Goal: Communication & Community: Participate in discussion

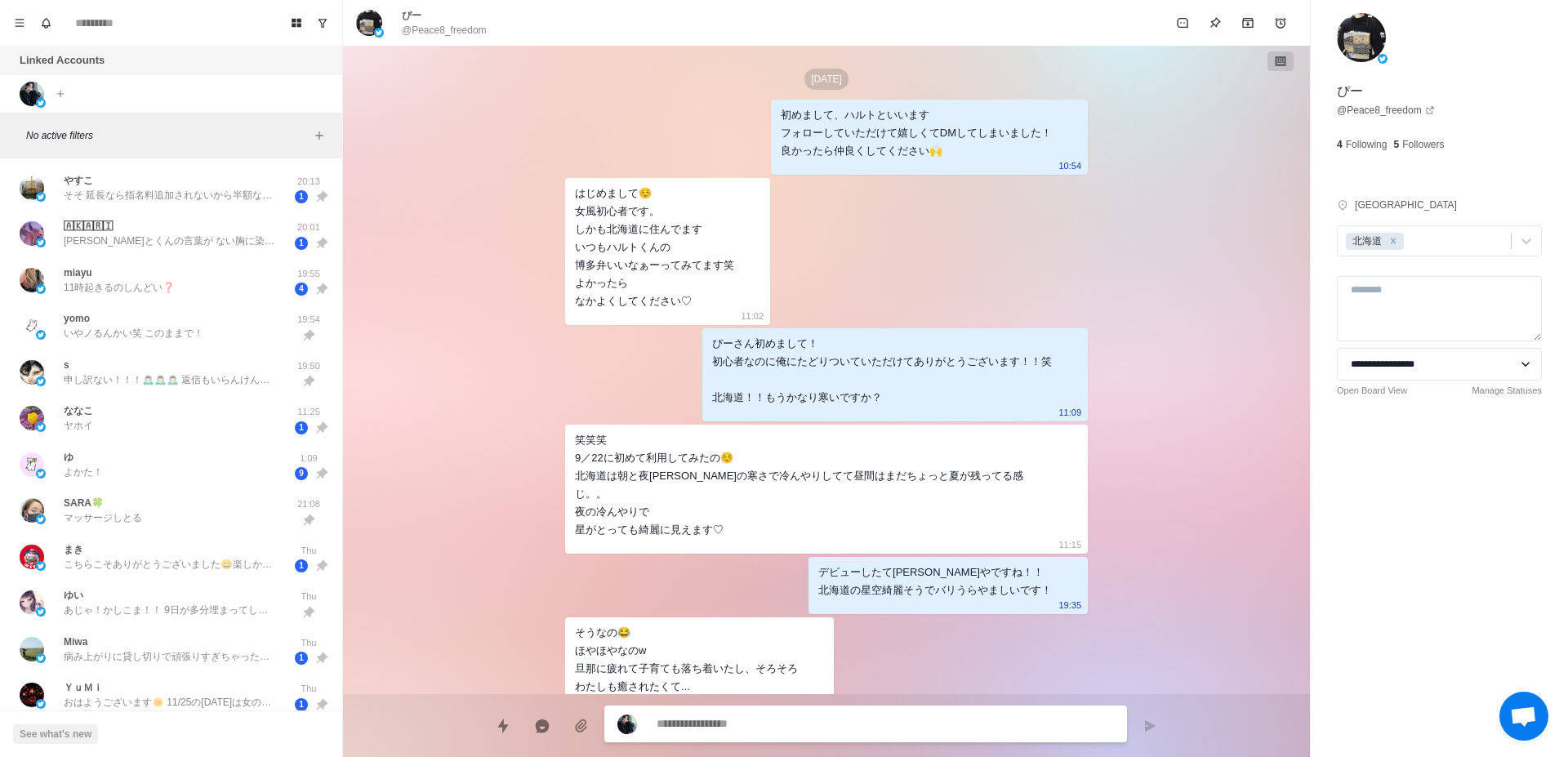
scroll to position [500, 0]
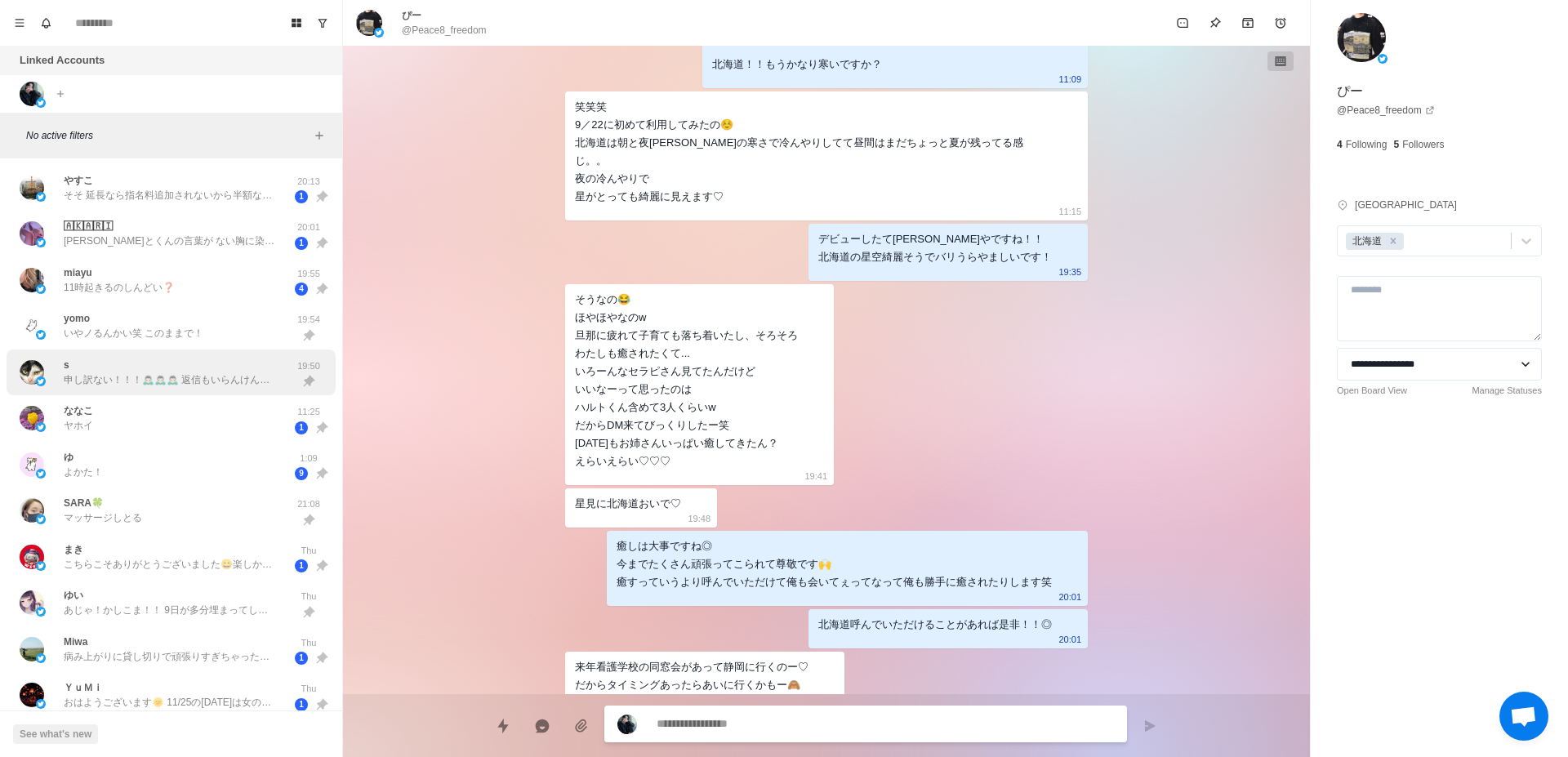
click at [147, 368] on div "s 申し訳ない！！！🙇🏻‍♂️🙇🏻‍♂️🙇🏻‍♂️ 返信もいらんけん一旦頭の中から俺たたき出して！" at bounding box center [170, 372] width 213 height 29
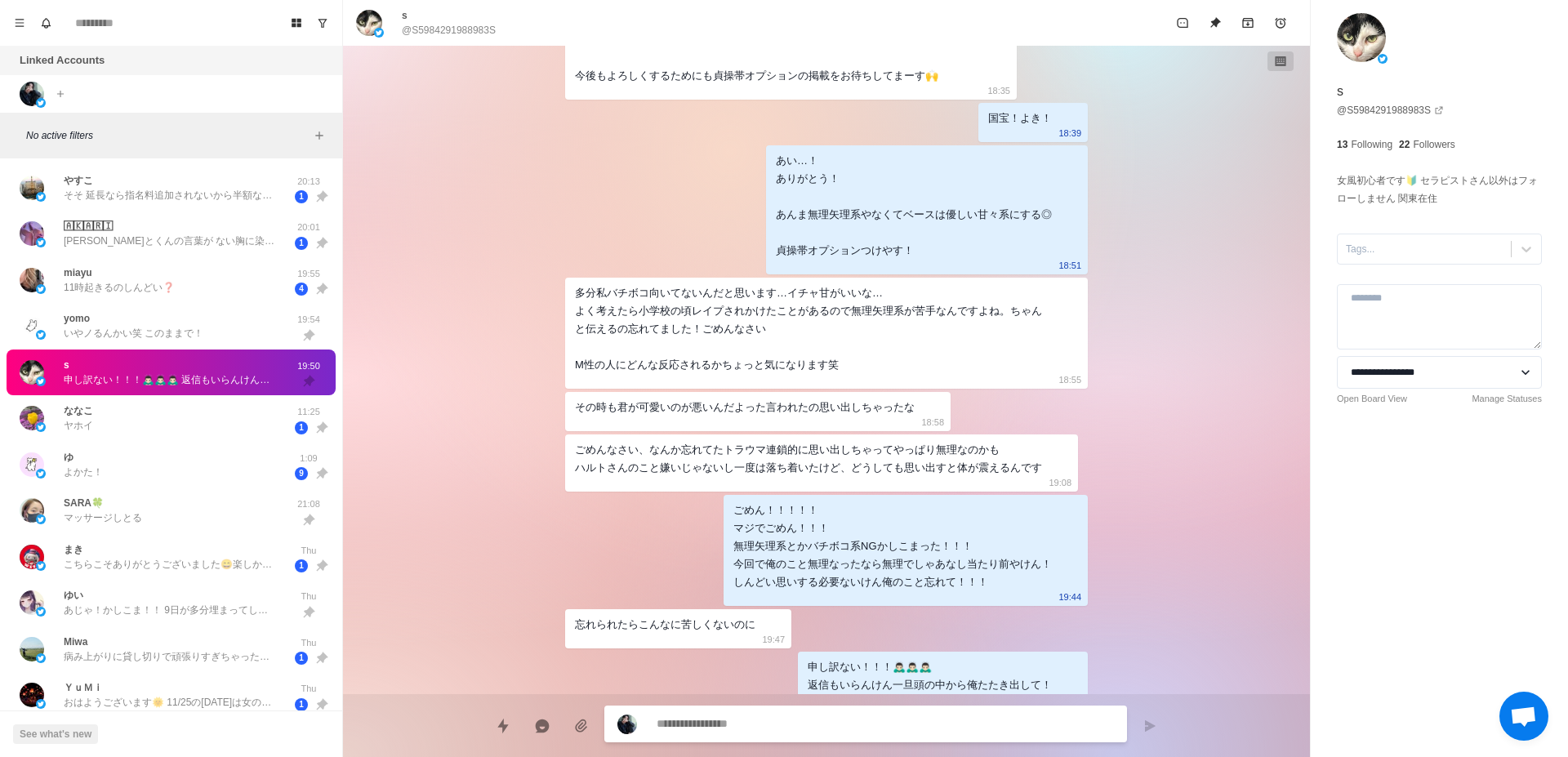
scroll to position [103, 0]
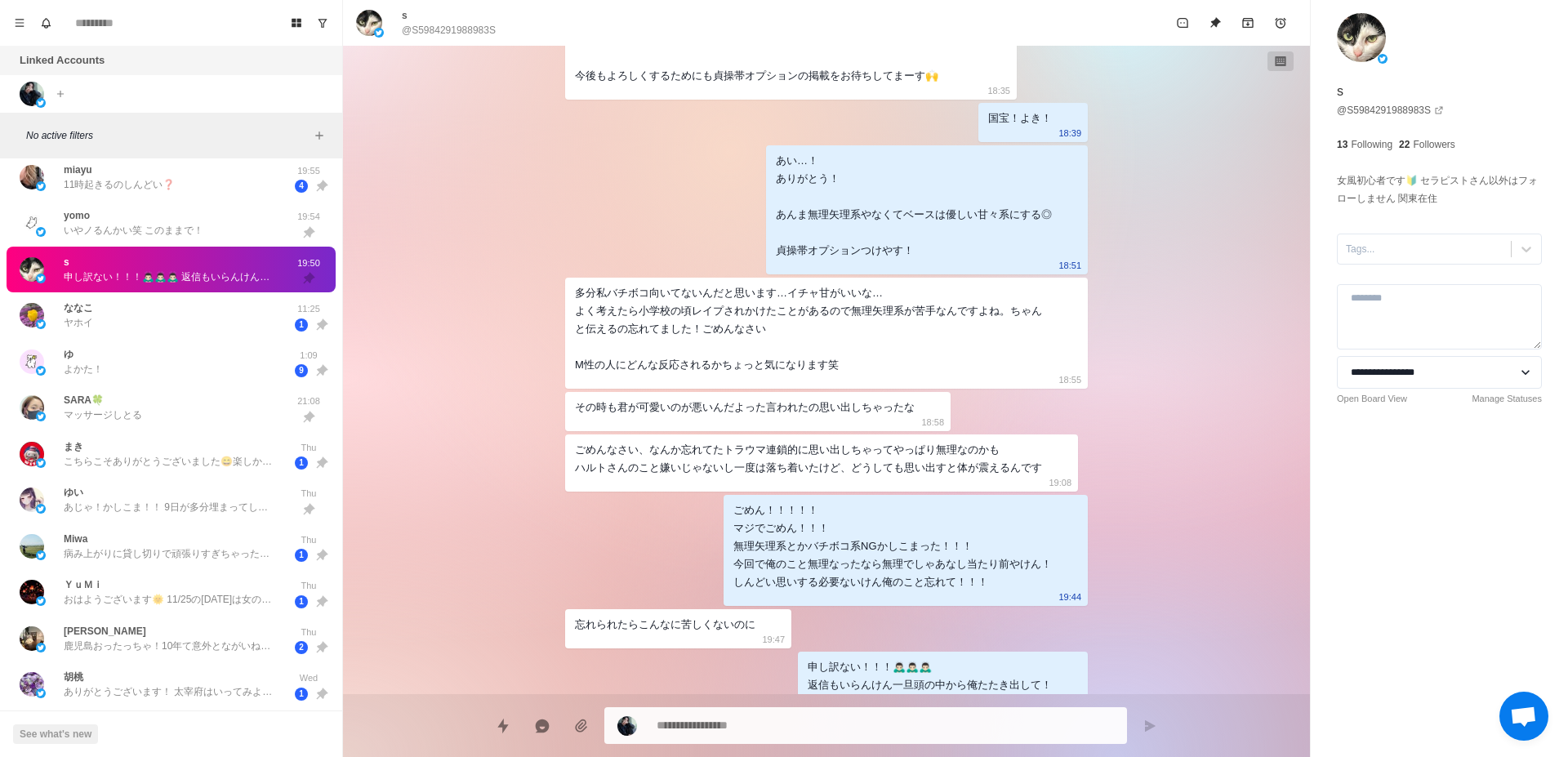
click at [196, 378] on div "ゆ よかた！ 1:09 9" at bounding box center [171, 362] width 329 height 47
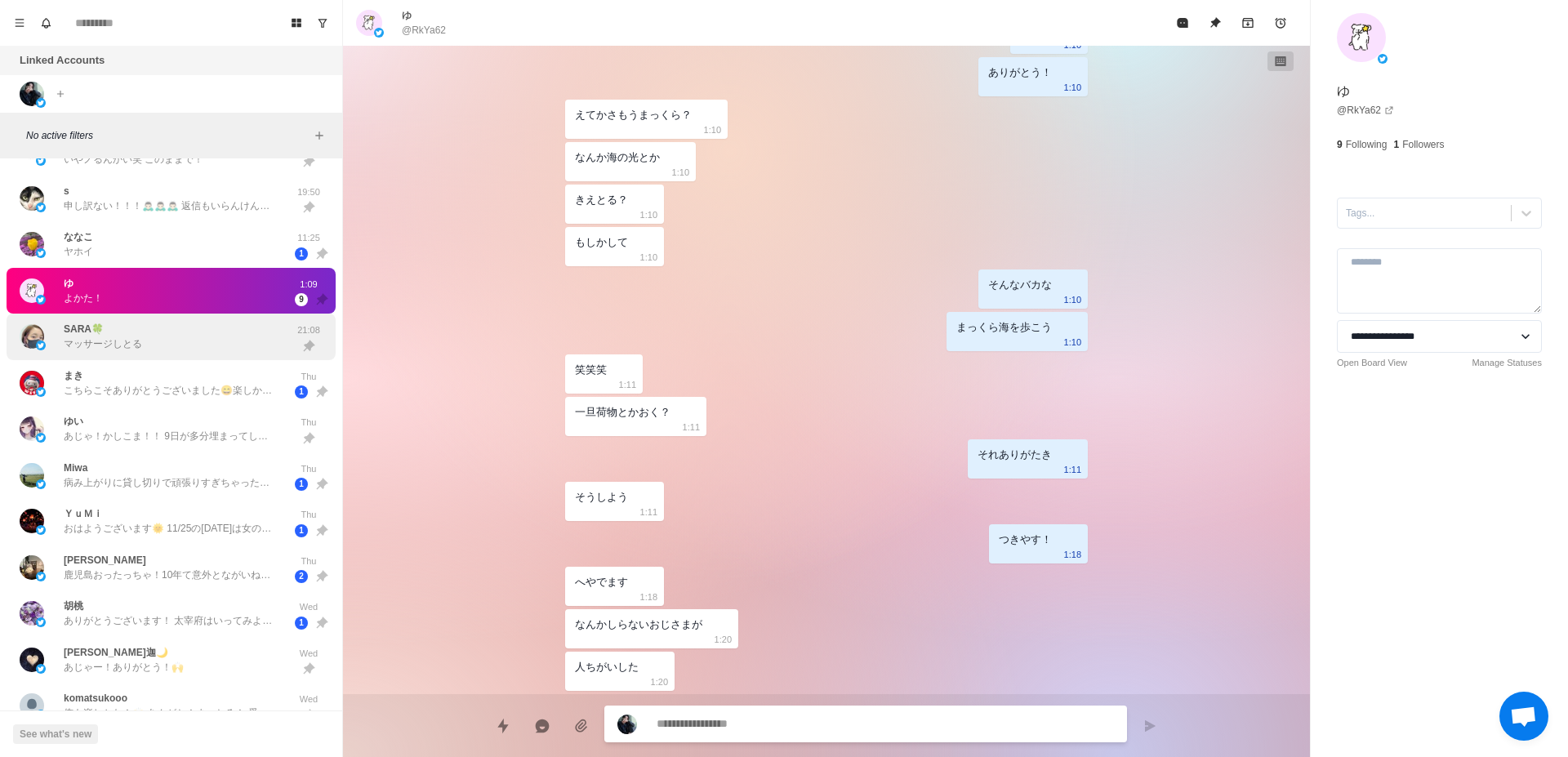
scroll to position [206, 0]
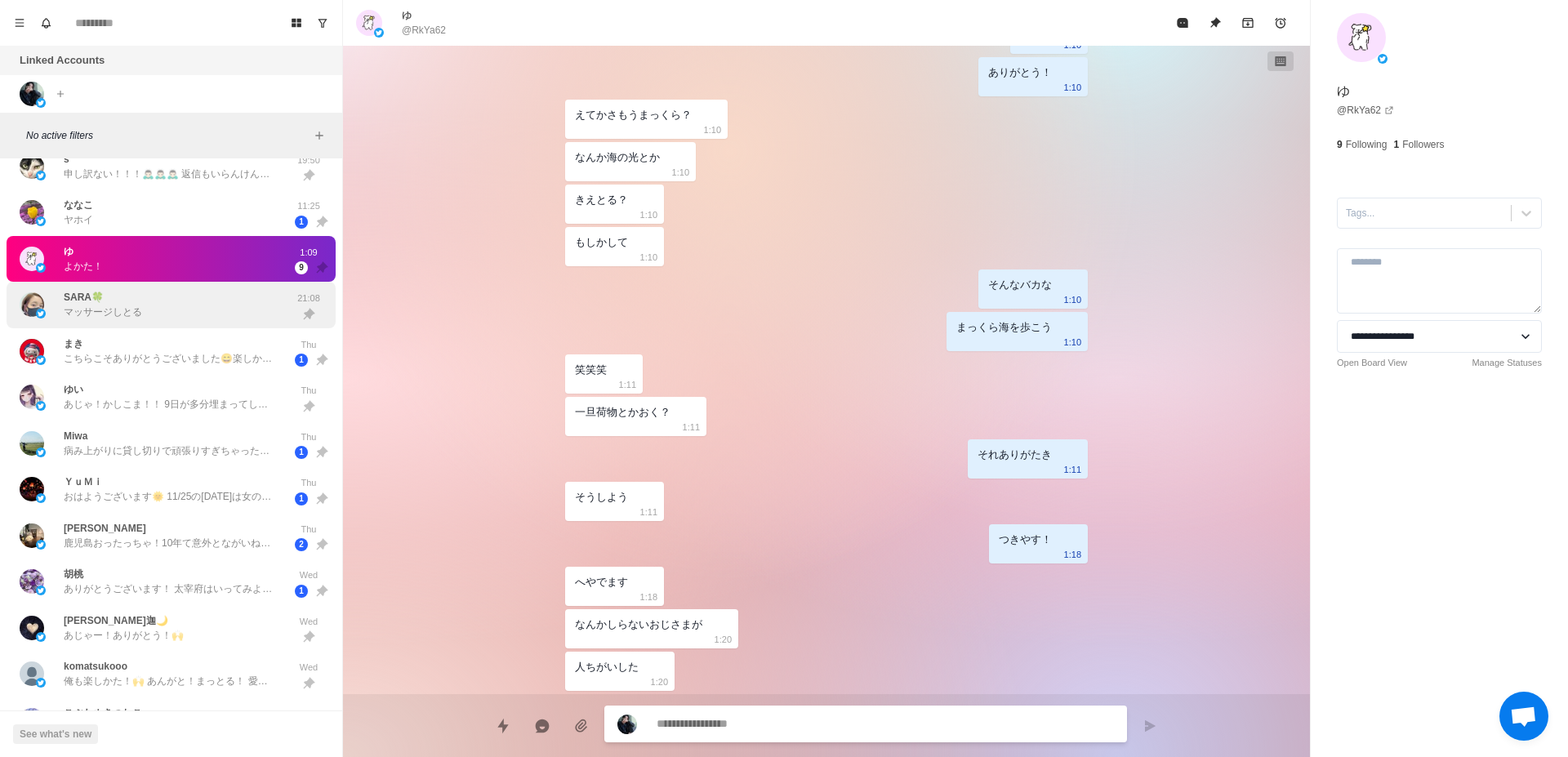
type textarea "*"
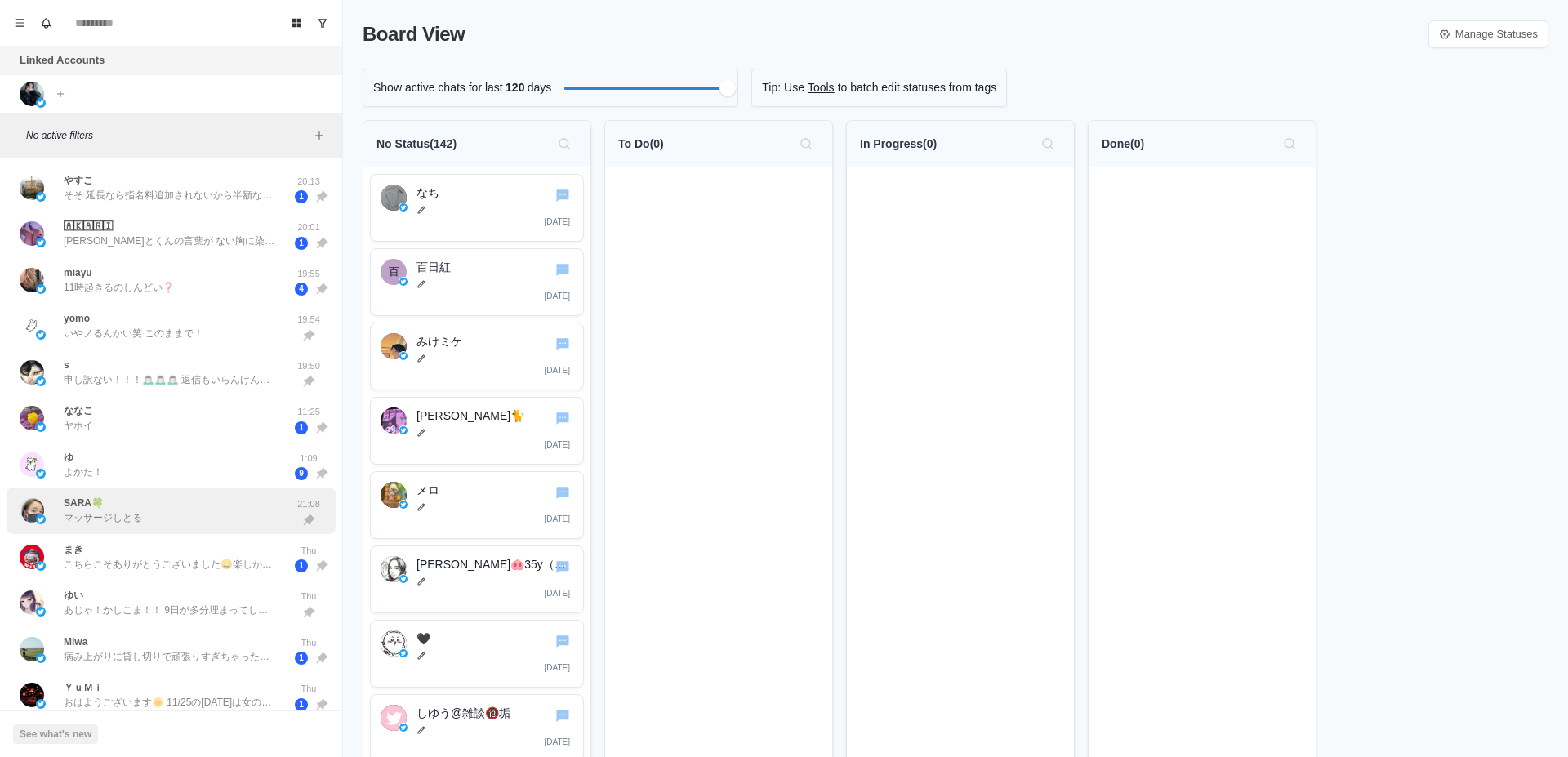
scroll to position [206, 0]
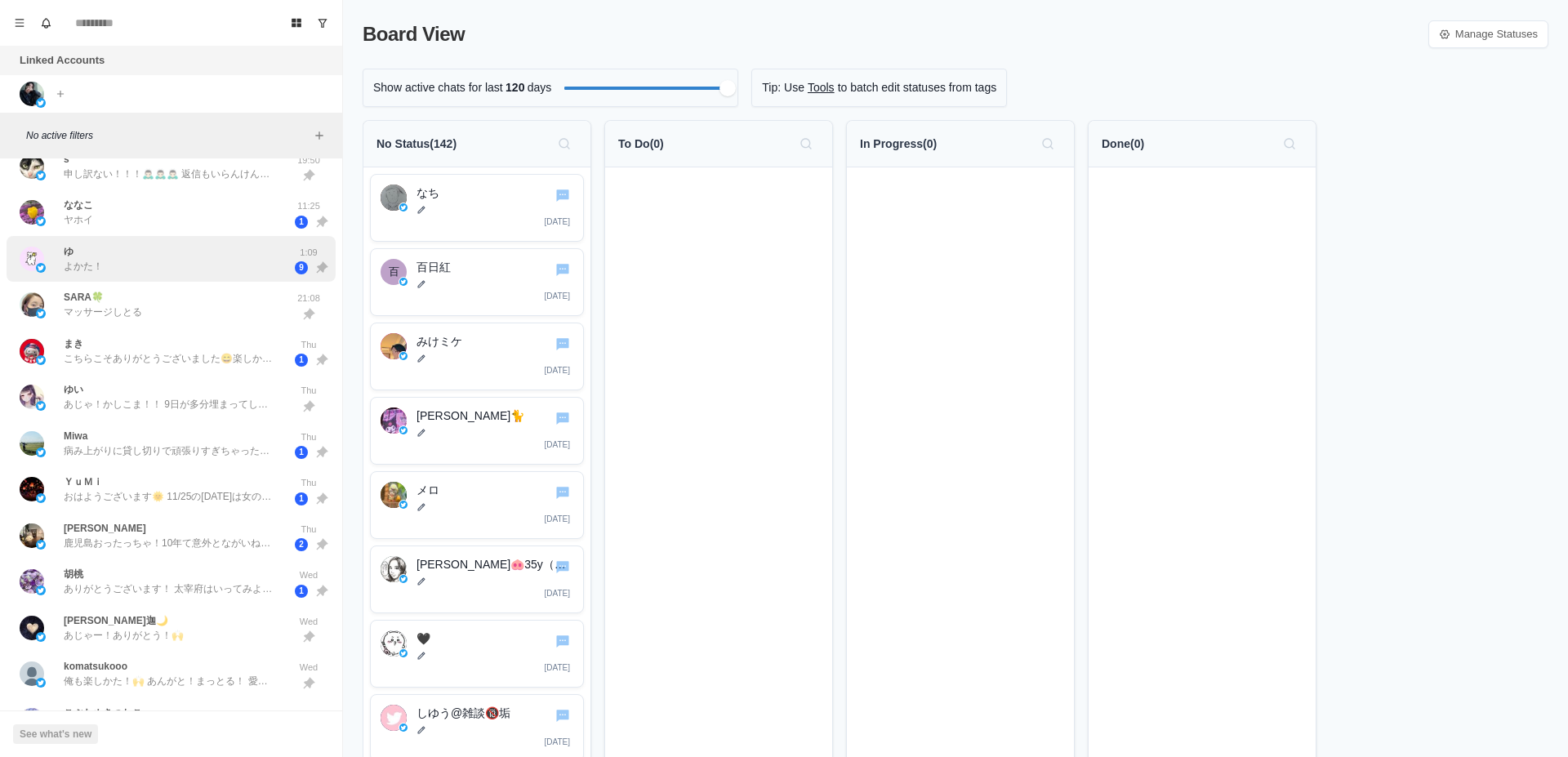
click at [171, 270] on div "ゆ よかた！" at bounding box center [154, 259] width 269 height 34
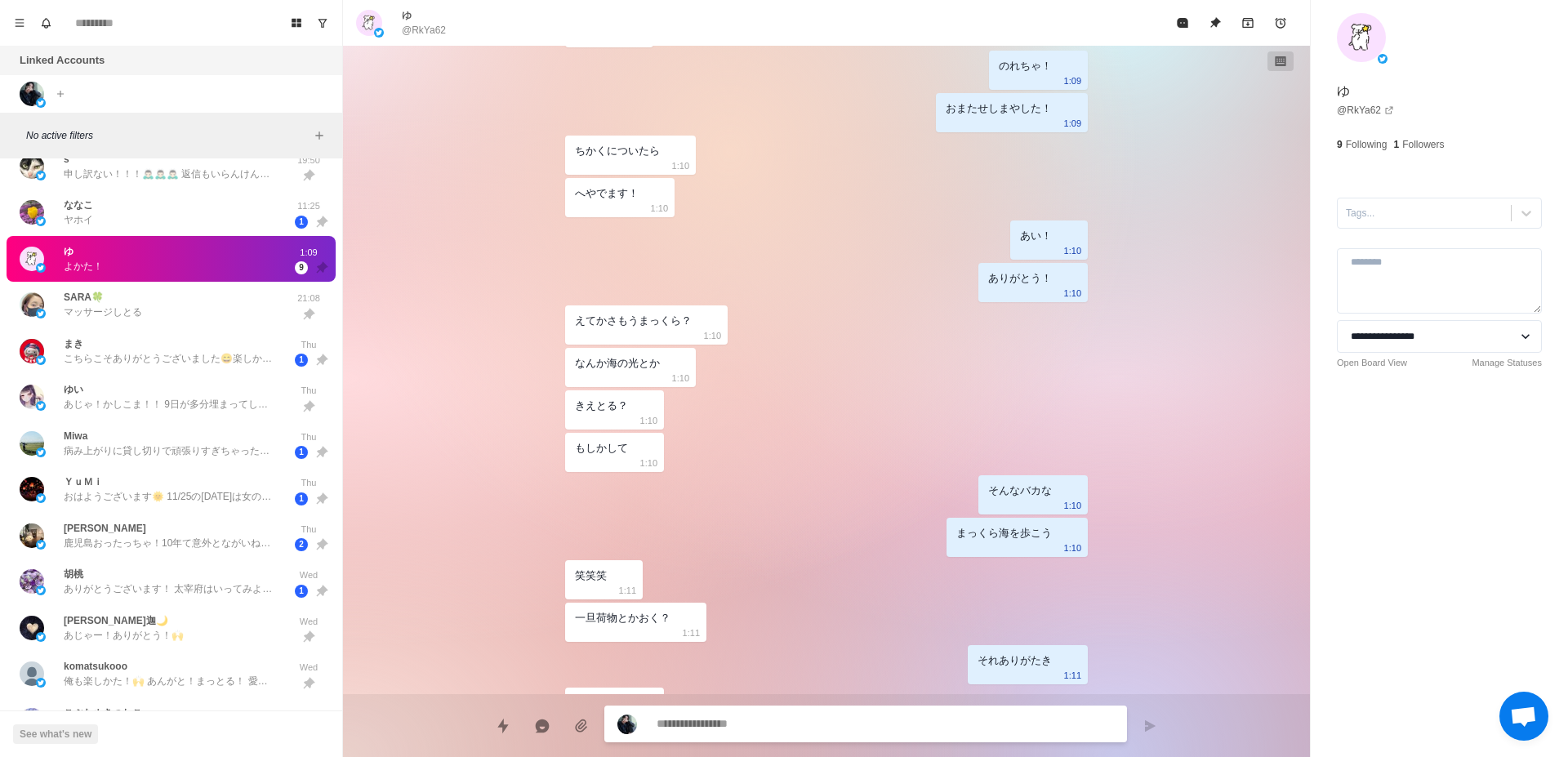
scroll to position [1248, 0]
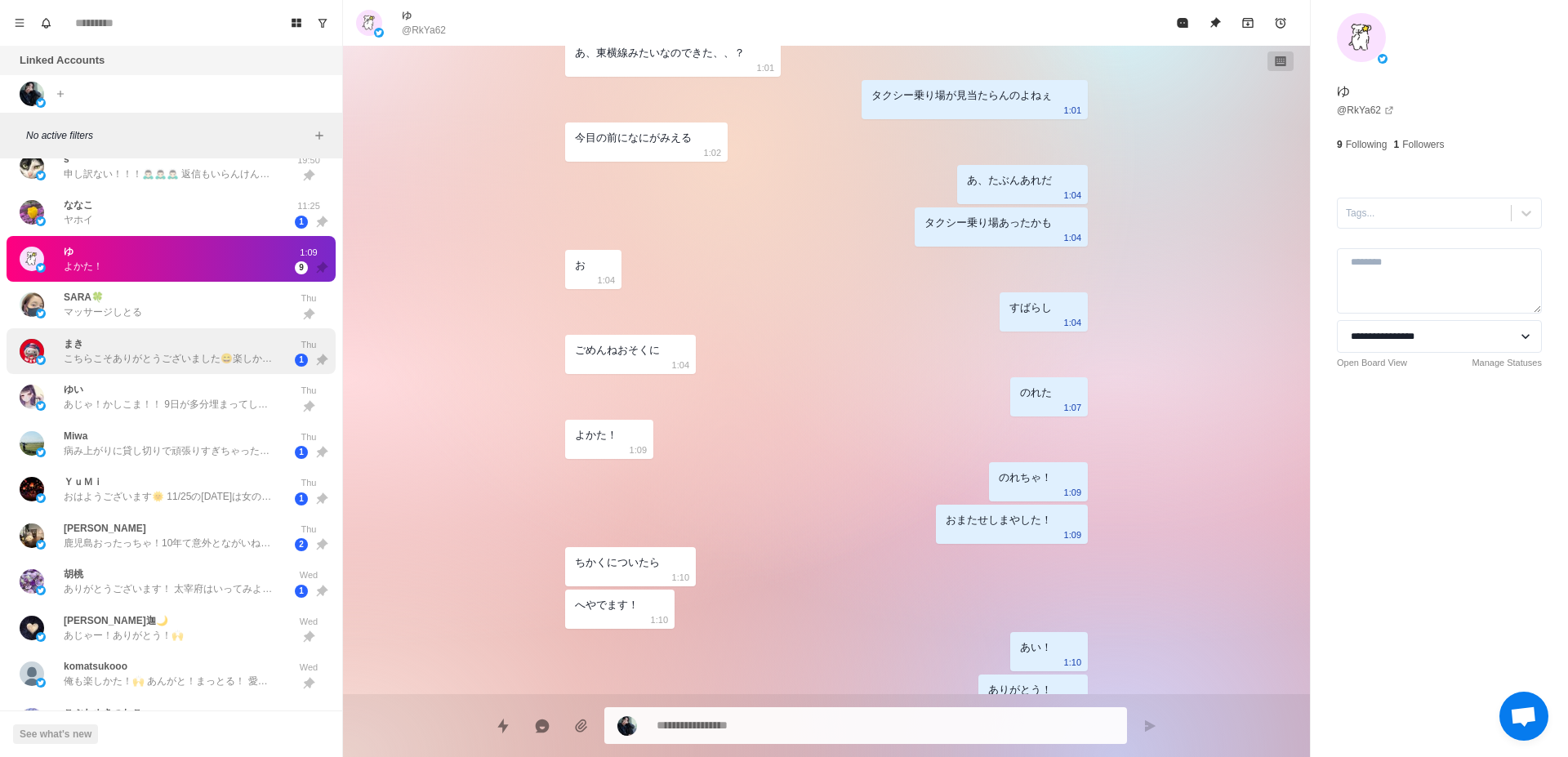
click at [113, 366] on p "こちらこそありがとうございました😄楽しかったです！仕事慣れるまで頑張りますまた東京行ったとき予約できたら嬉しいです" at bounding box center [170, 358] width 213 height 15
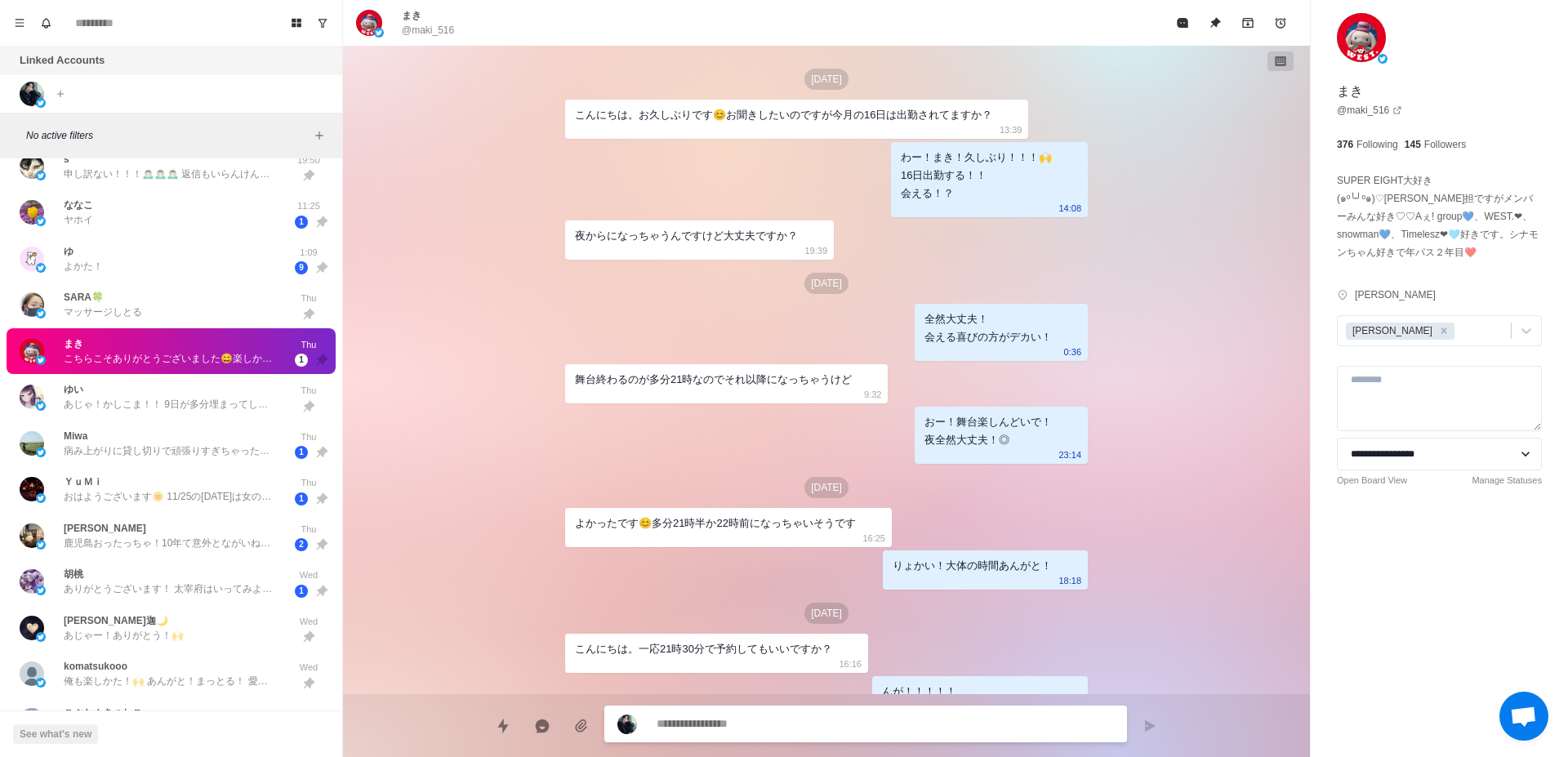
scroll to position [1975, 0]
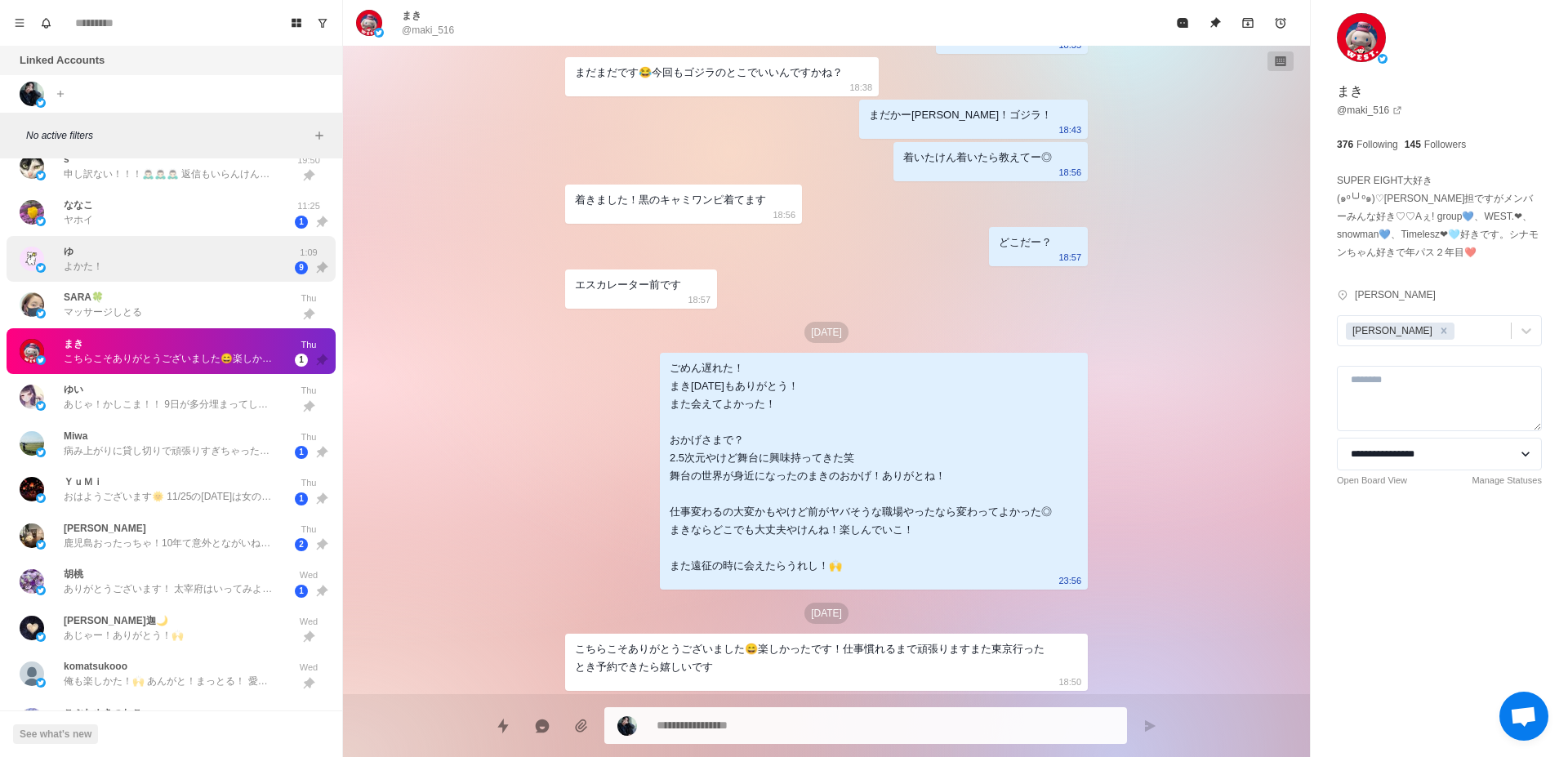
click at [126, 267] on div "ゆ よかた！" at bounding box center [154, 259] width 269 height 34
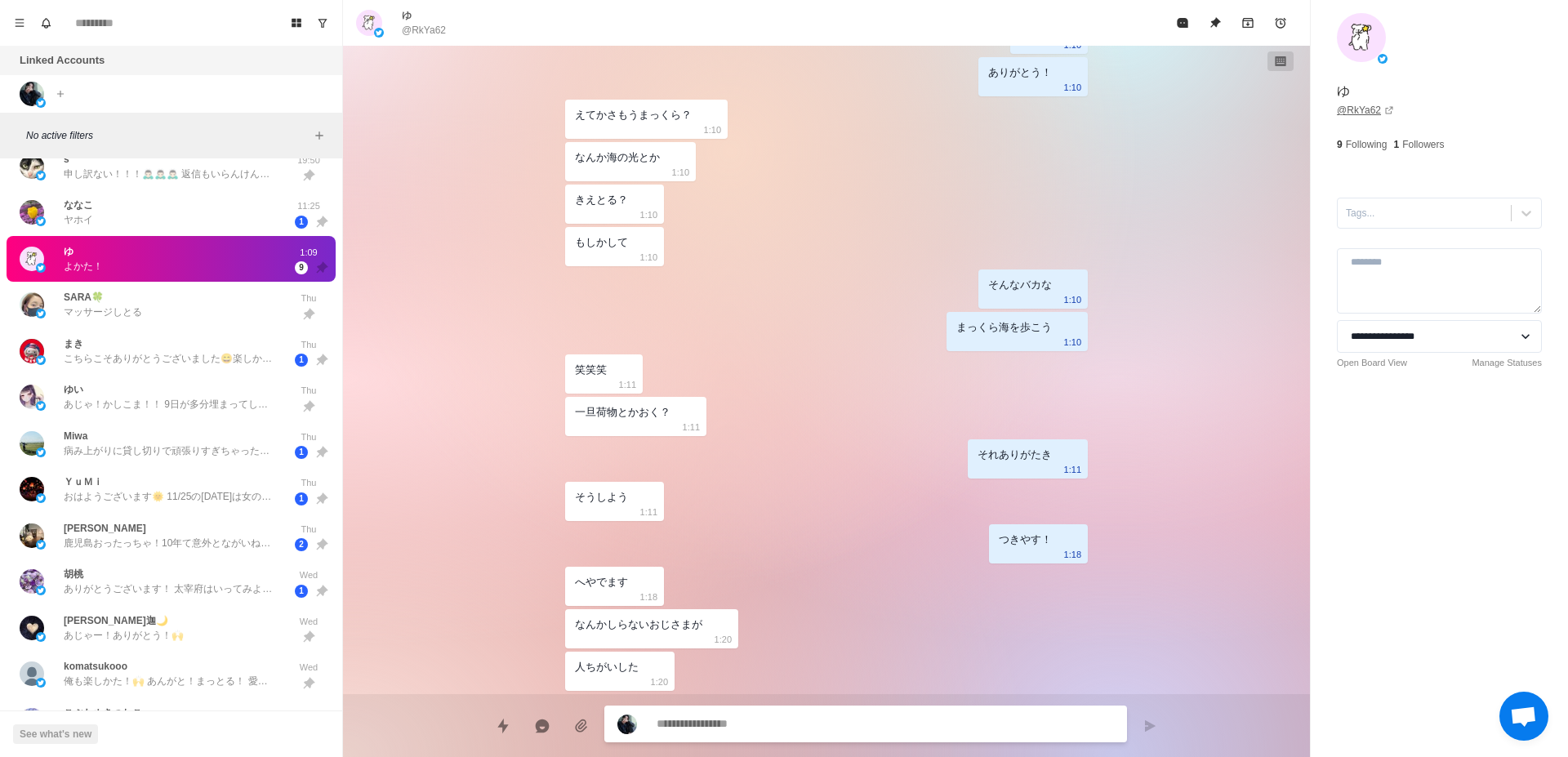
click at [1355, 114] on link "@ RkYa62" at bounding box center [1365, 110] width 57 height 15
click at [1355, 110] on link "@ RkYa62" at bounding box center [1365, 110] width 57 height 15
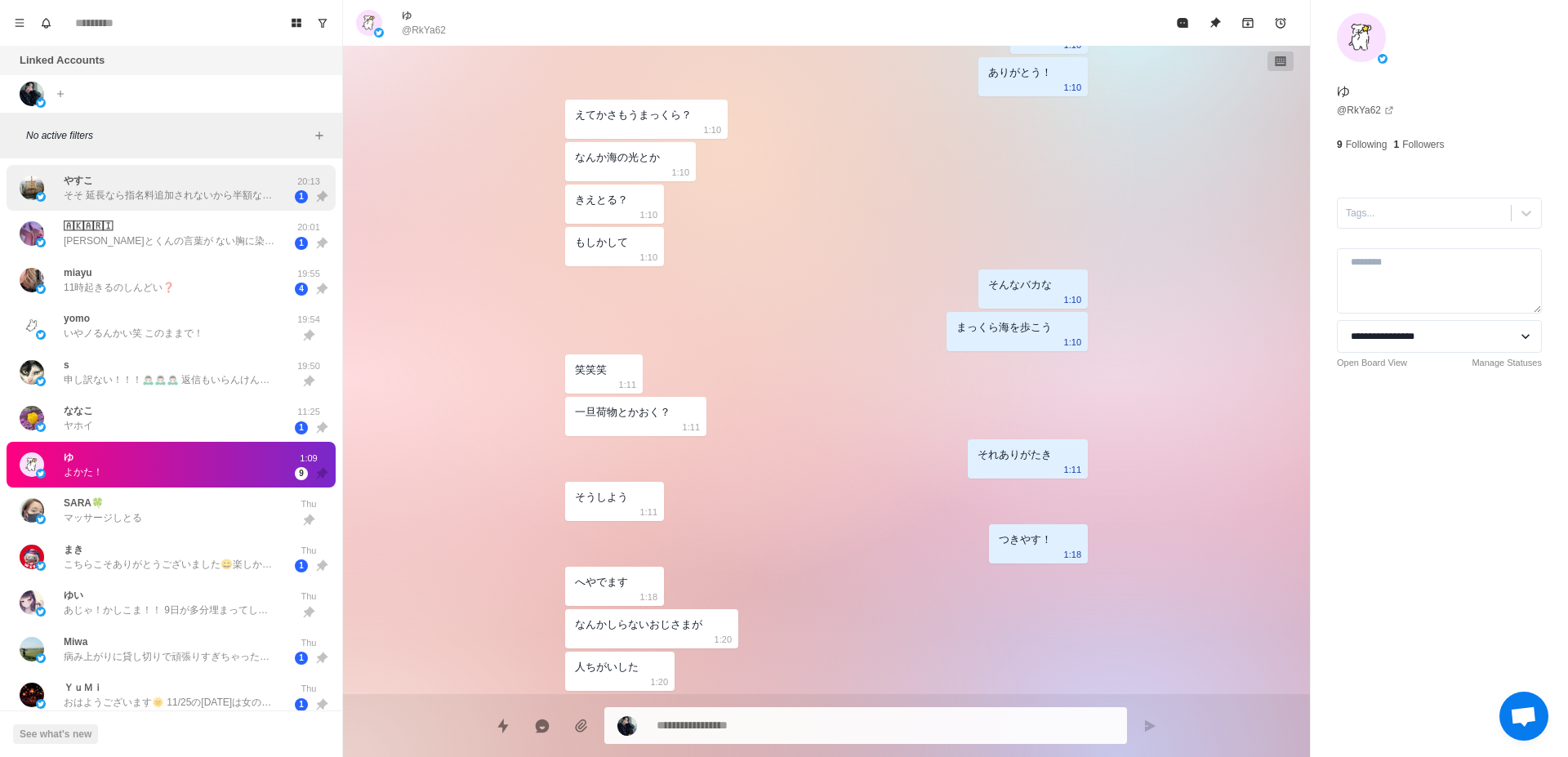
click at [156, 196] on p "そそ 延長なら指名料追加されないから半額ならコースより安くない？ プラス4950円💰️ 私に合うのって延長系くらいだよね🤔 Amazonでポチッたよ👌 ポチッ…" at bounding box center [170, 194] width 213 height 15
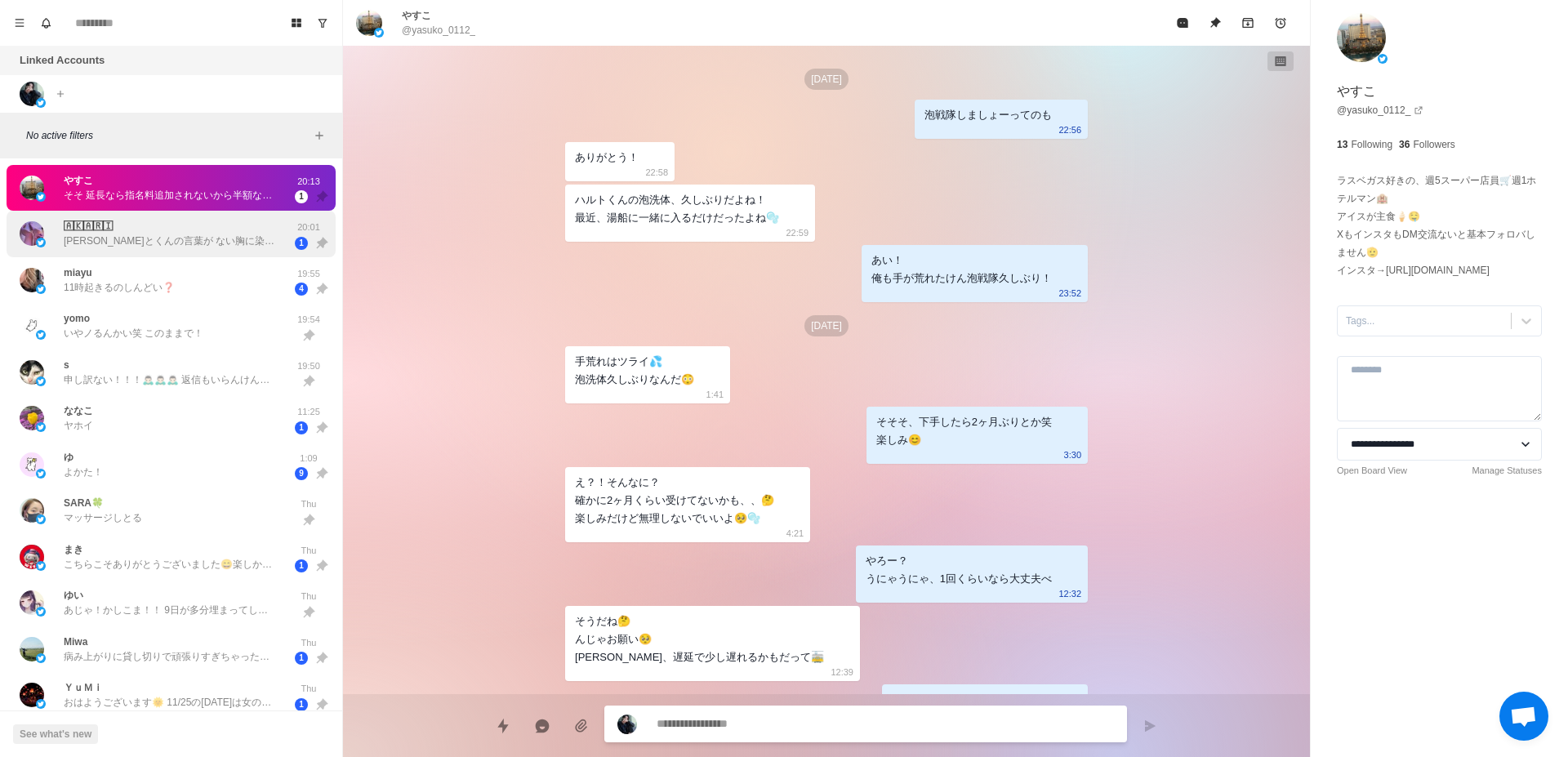
scroll to position [5378, 0]
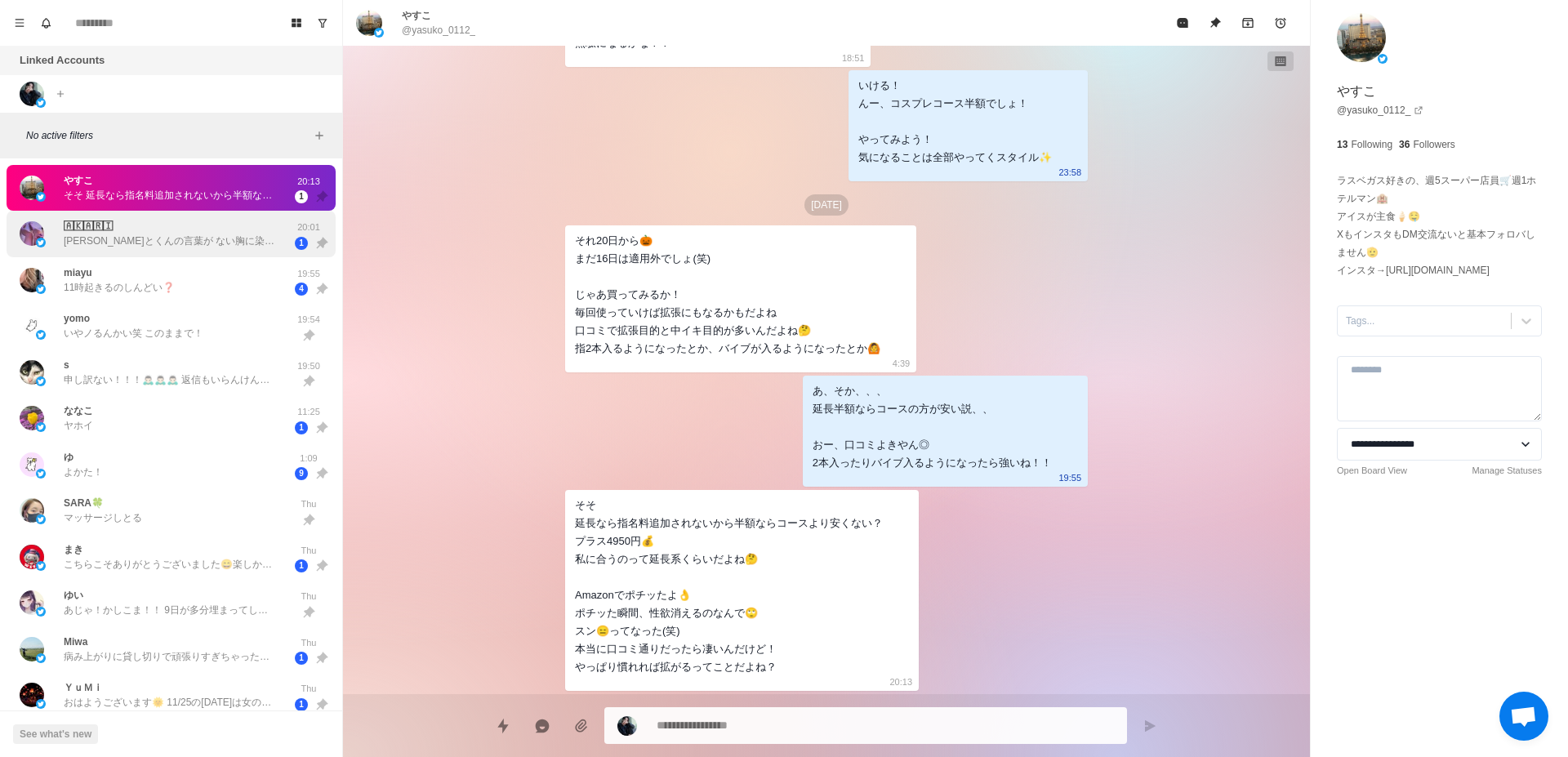
click at [189, 245] on p "[PERSON_NAME]とくんの言葉が ない胸に染みる ほんとに嬉しすぎてにやけちゃってる 寝ちゃってもいいよ、 ただ一緒にいられるだけで満足だし 幸せ感じ…" at bounding box center [170, 240] width 213 height 15
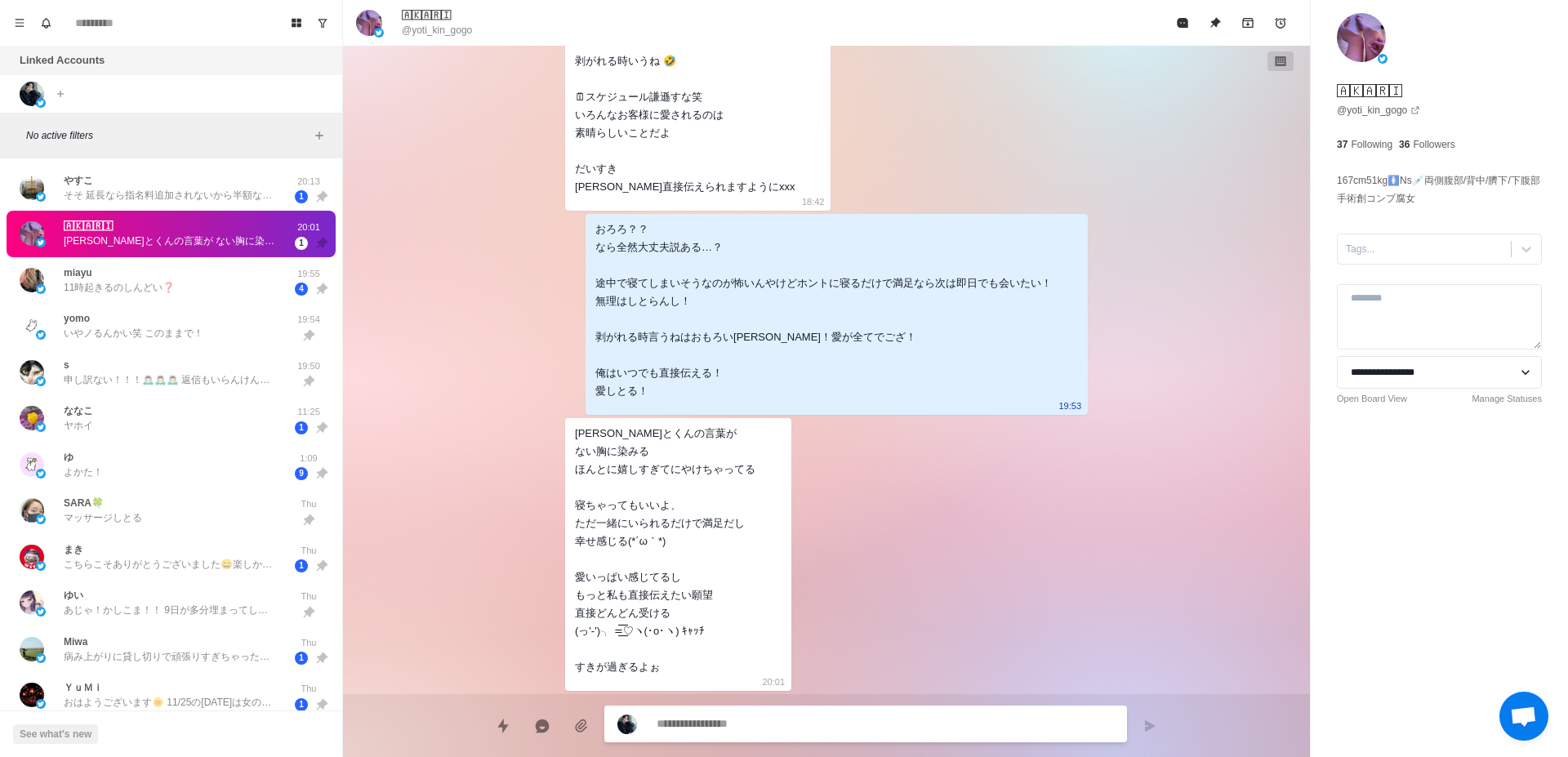
scroll to position [6797, 0]
click at [216, 279] on div "miayu 11時起きるのしんどい❓" at bounding box center [154, 280] width 269 height 34
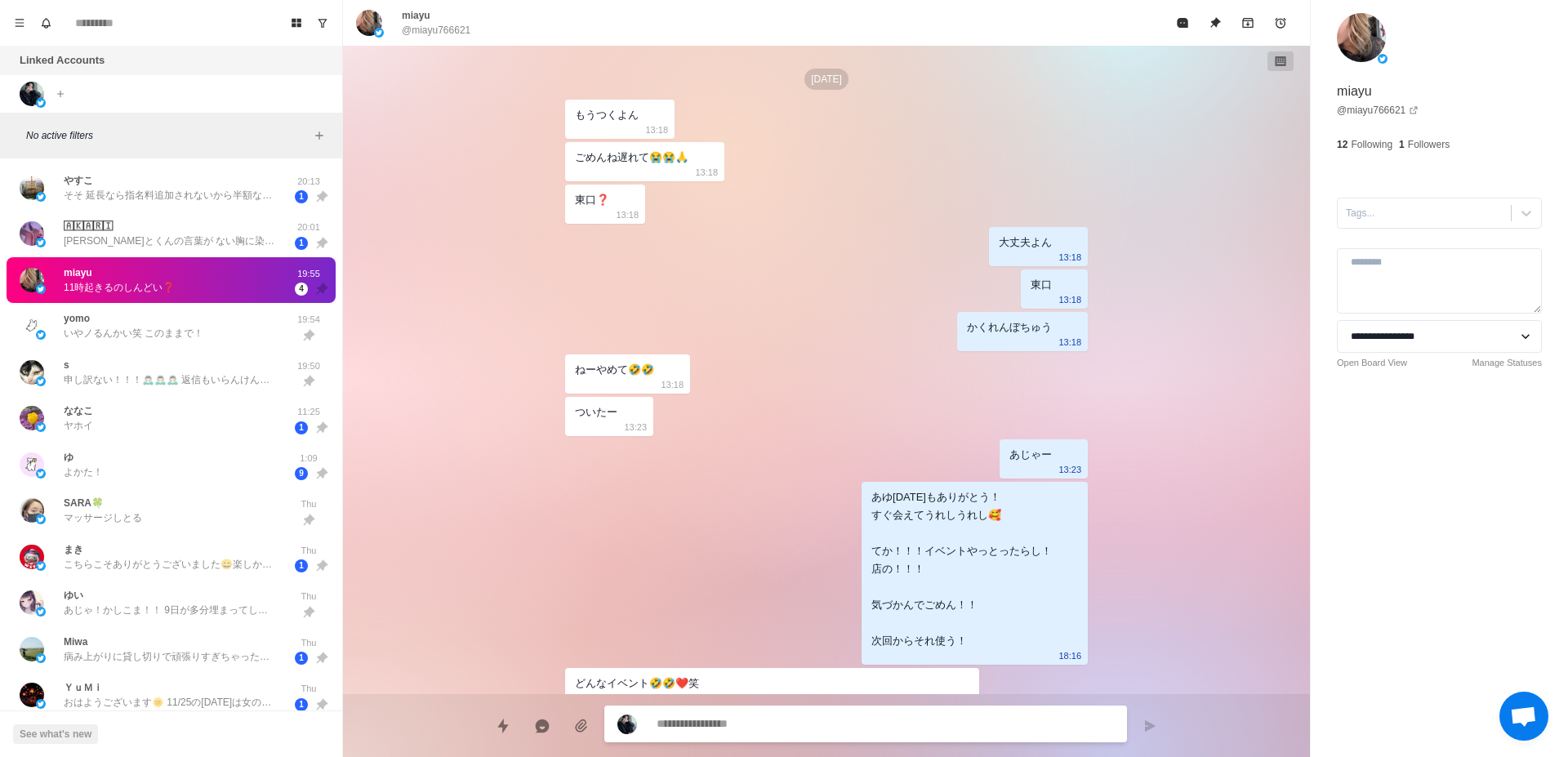
scroll to position [2361, 0]
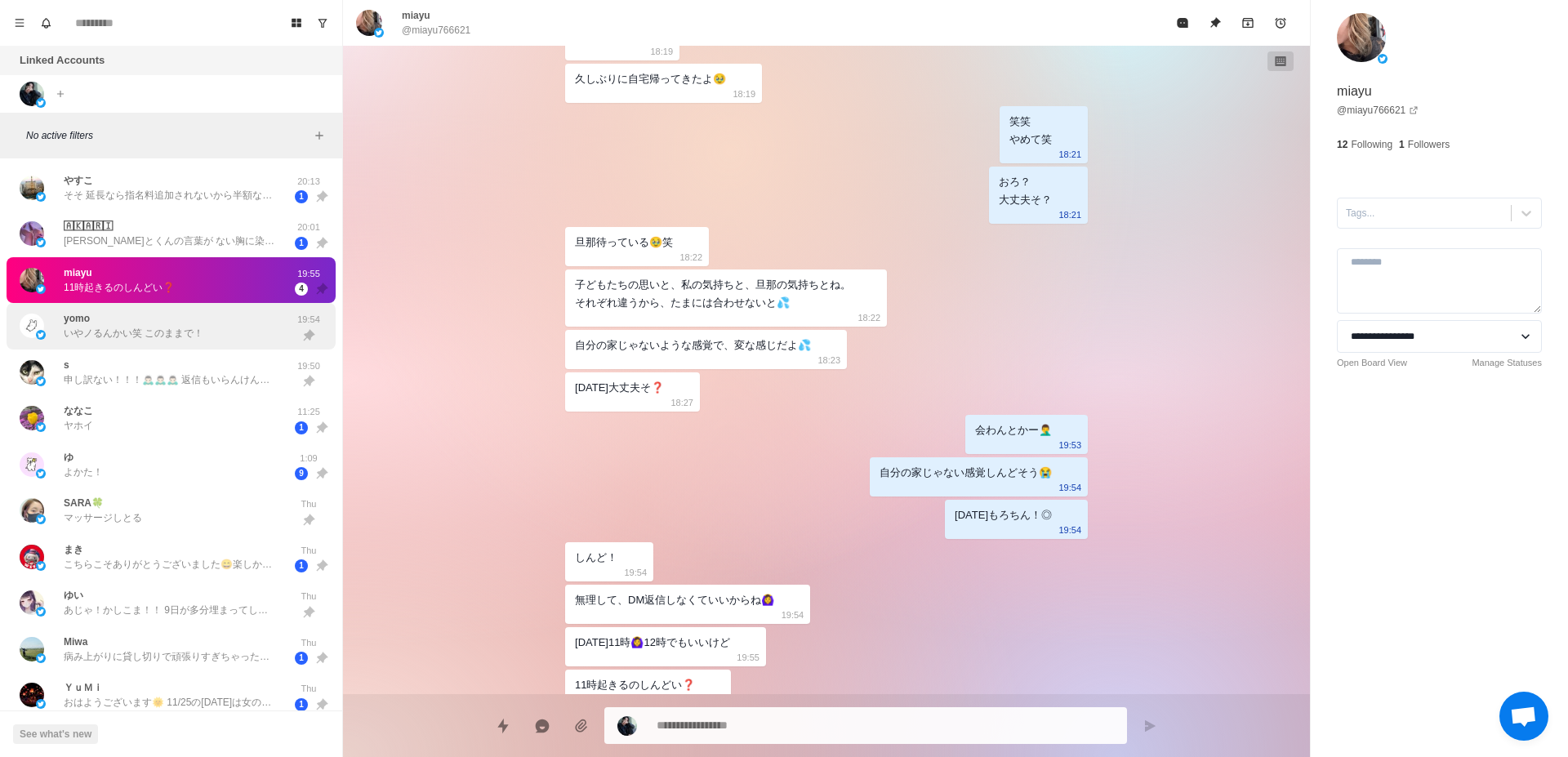
click at [165, 335] on p "いやノるんかい笑 このままで！" at bounding box center [134, 333] width 140 height 15
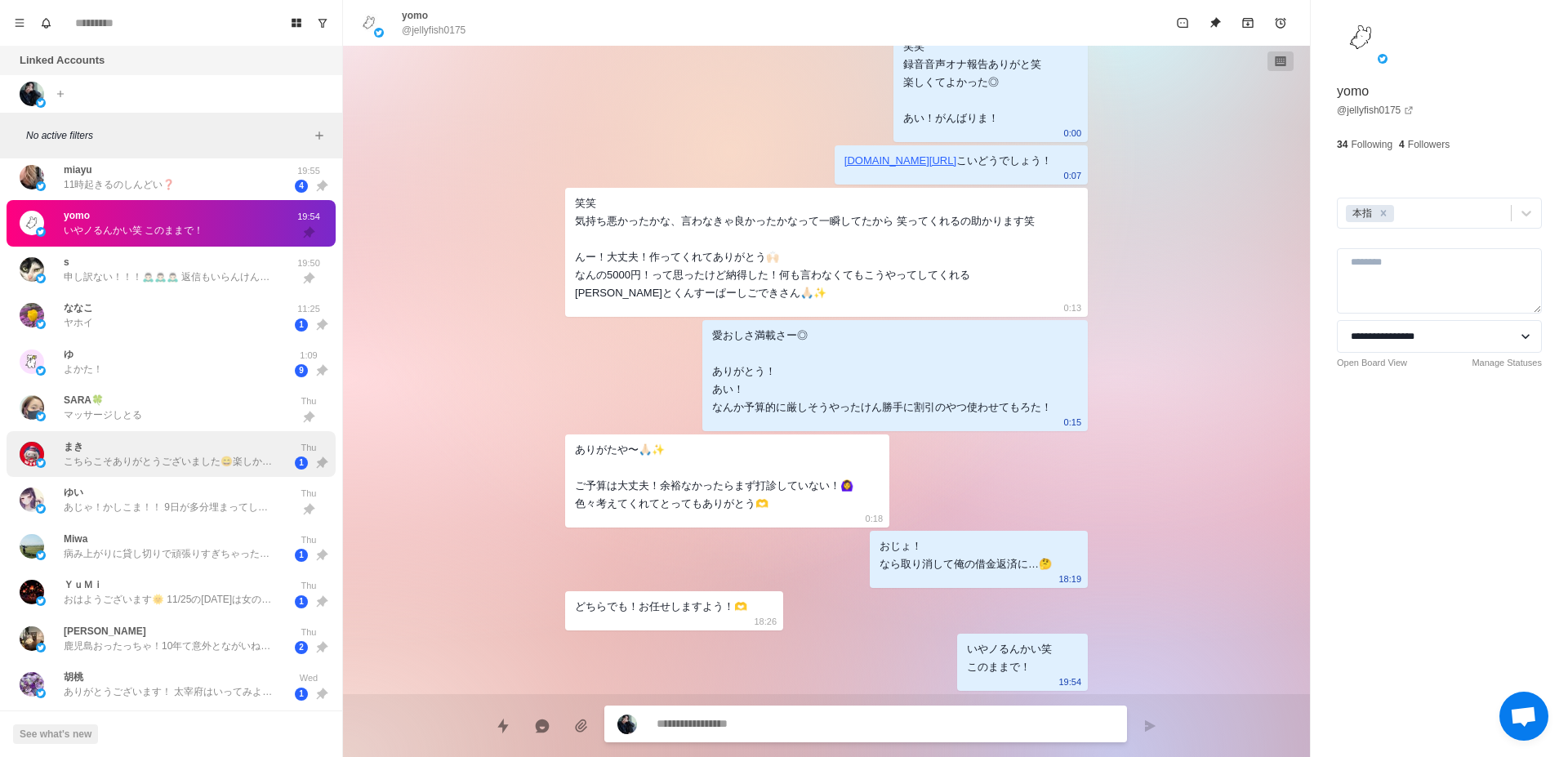
scroll to position [206, 0]
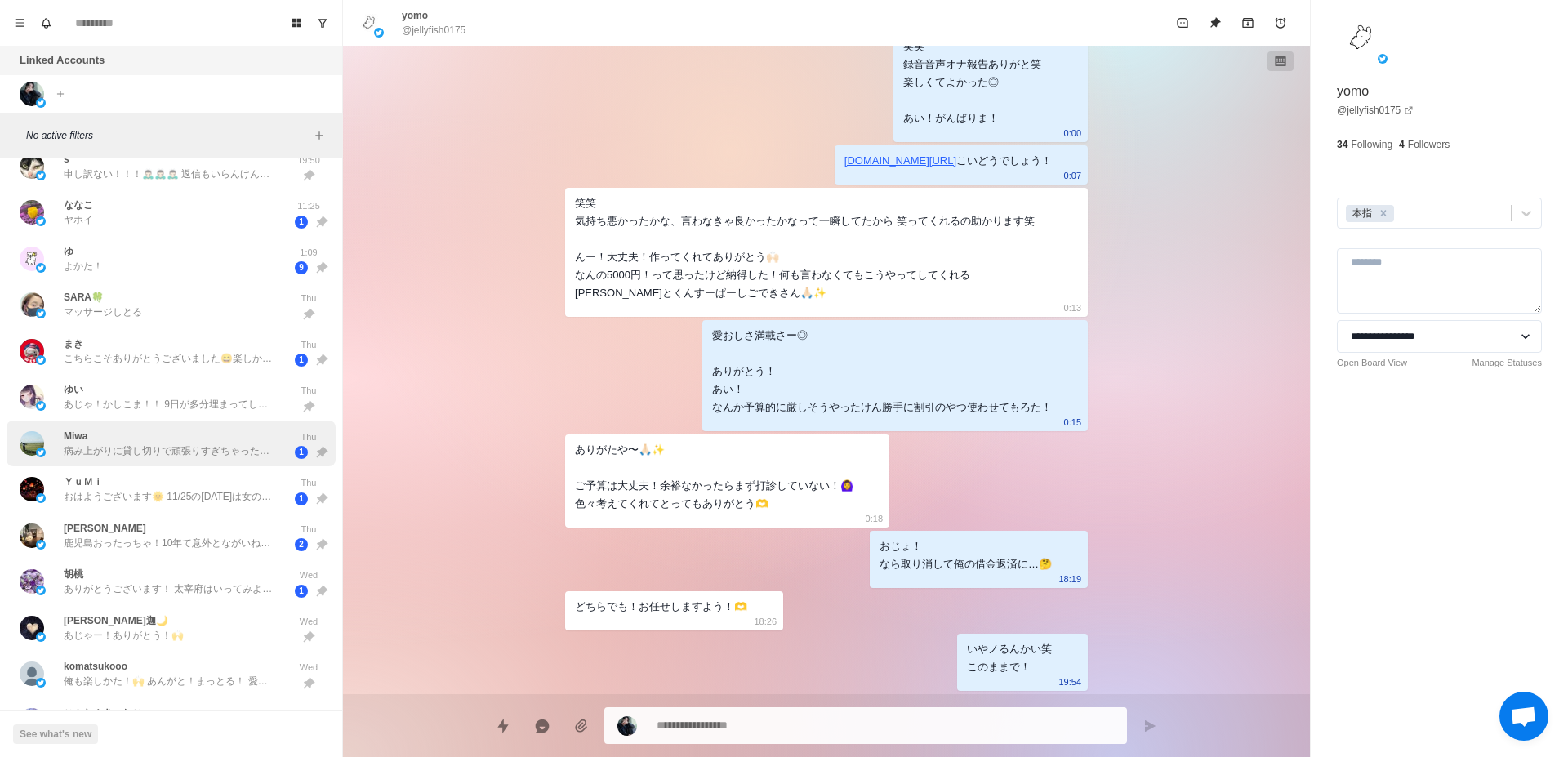
click at [202, 446] on p "病み上がりに貸し切りで頑張りすぎちゃったのかな？ お疲れ様！ しっかり栄養とって水分とって身体休めてね😊" at bounding box center [170, 450] width 213 height 15
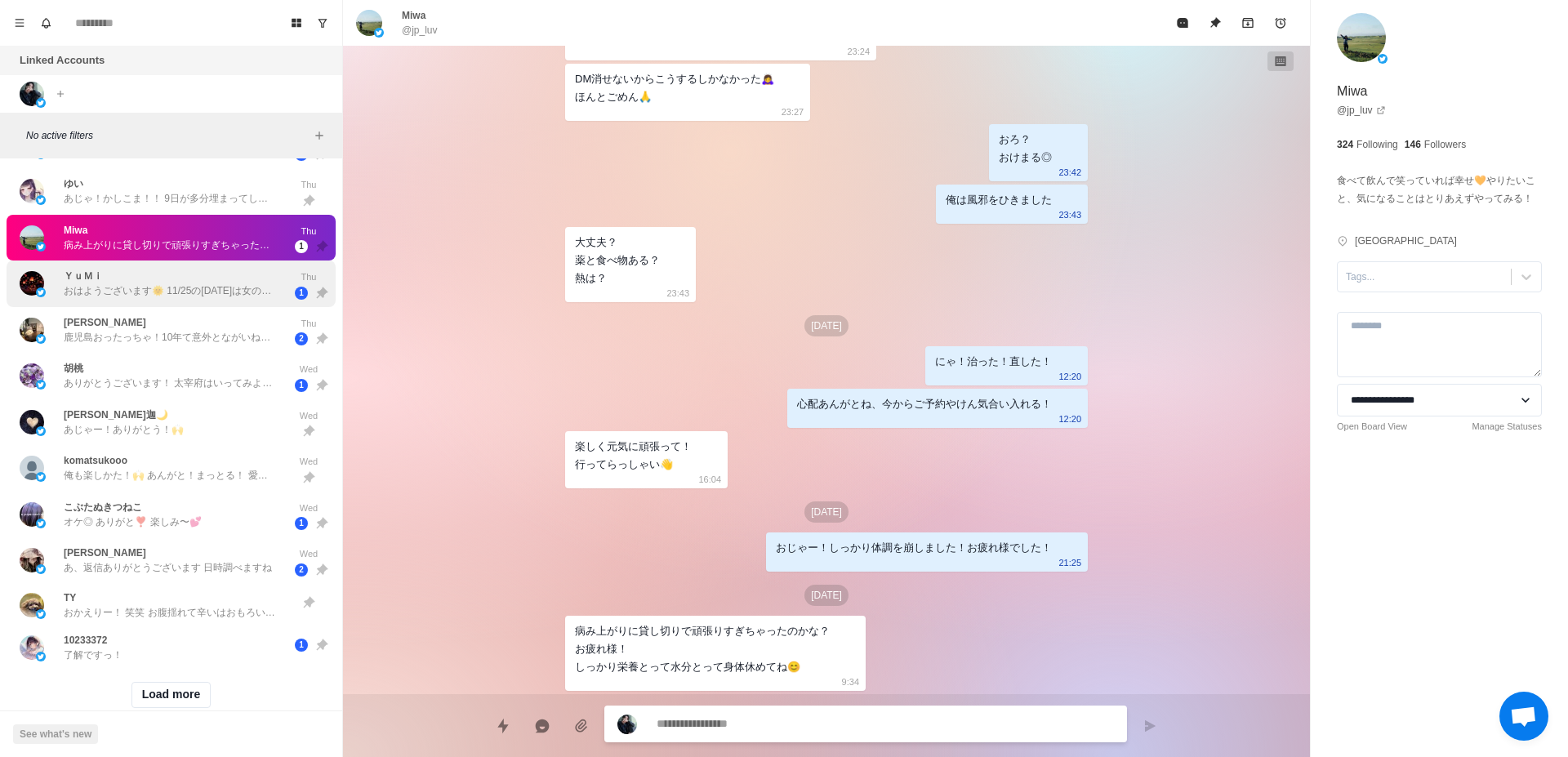
scroll to position [455, 0]
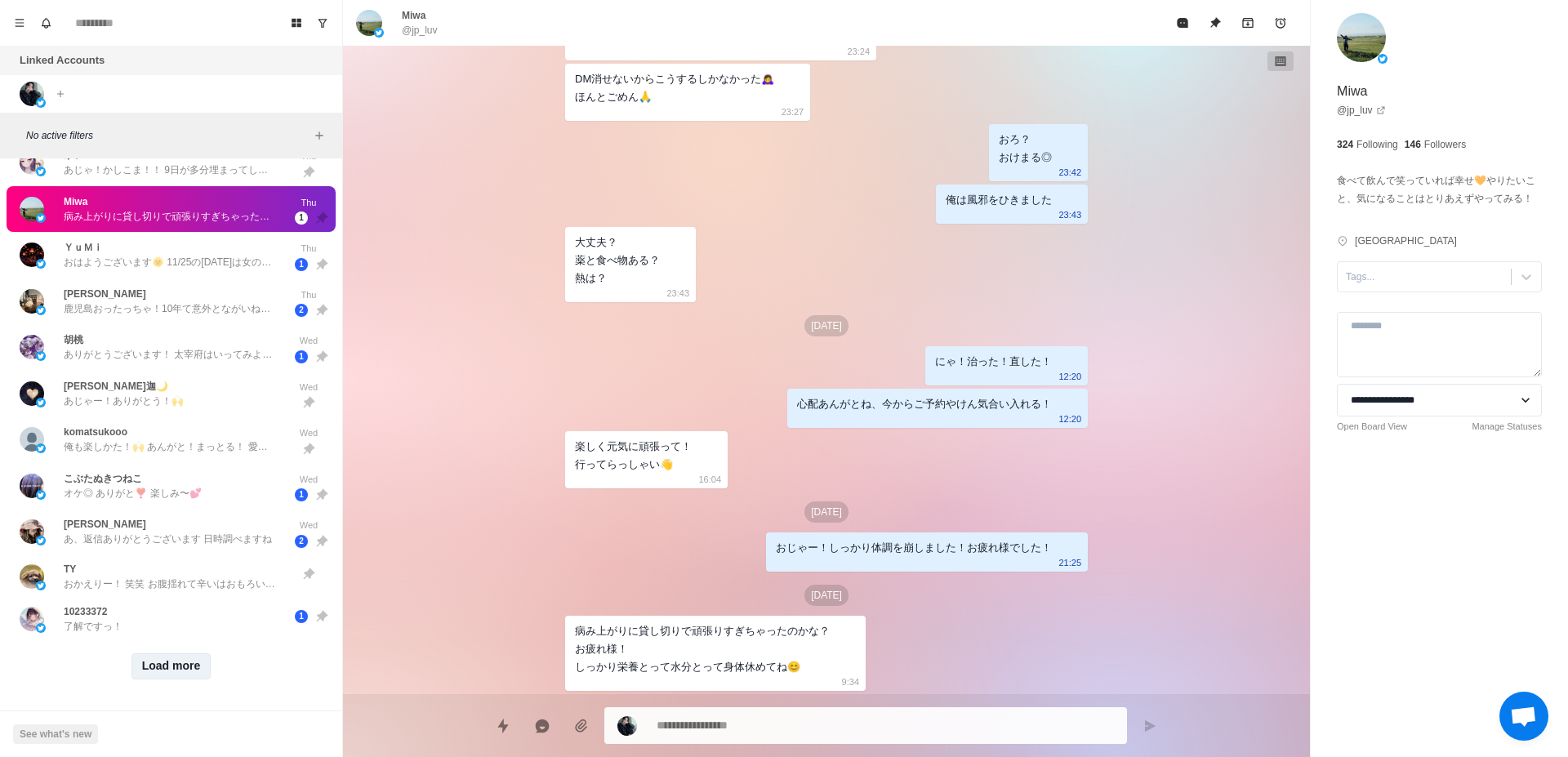
click at [147, 653] on button "Load more" at bounding box center [171, 666] width 80 height 26
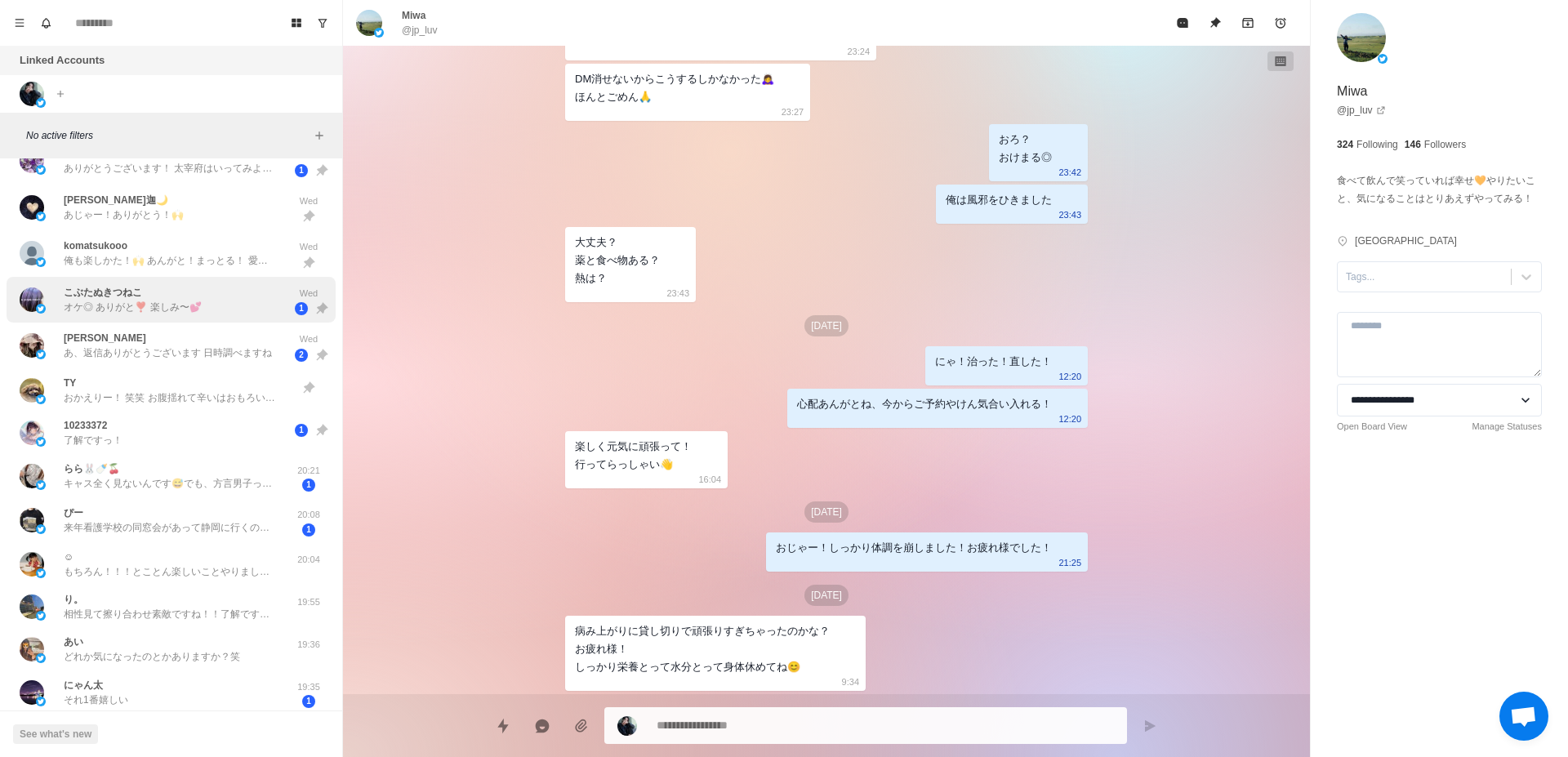
scroll to position [661, 0]
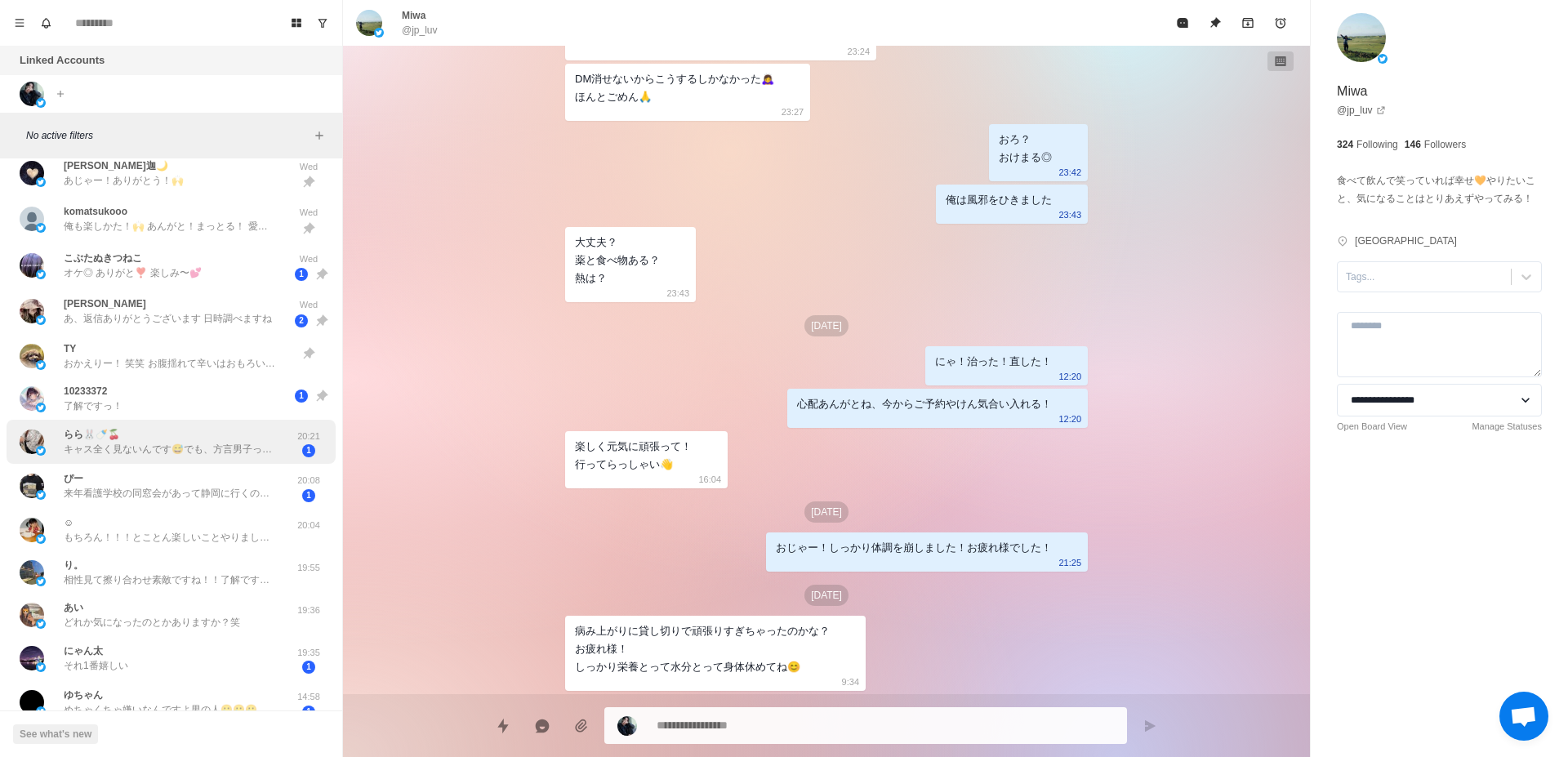
click at [174, 442] on p "キャス全く見ないんです😅でも、方言男子ってだけで最高なので😍実際お会いするまで楽しみにしてます( ˙³˙)⇝💕" at bounding box center [170, 448] width 213 height 15
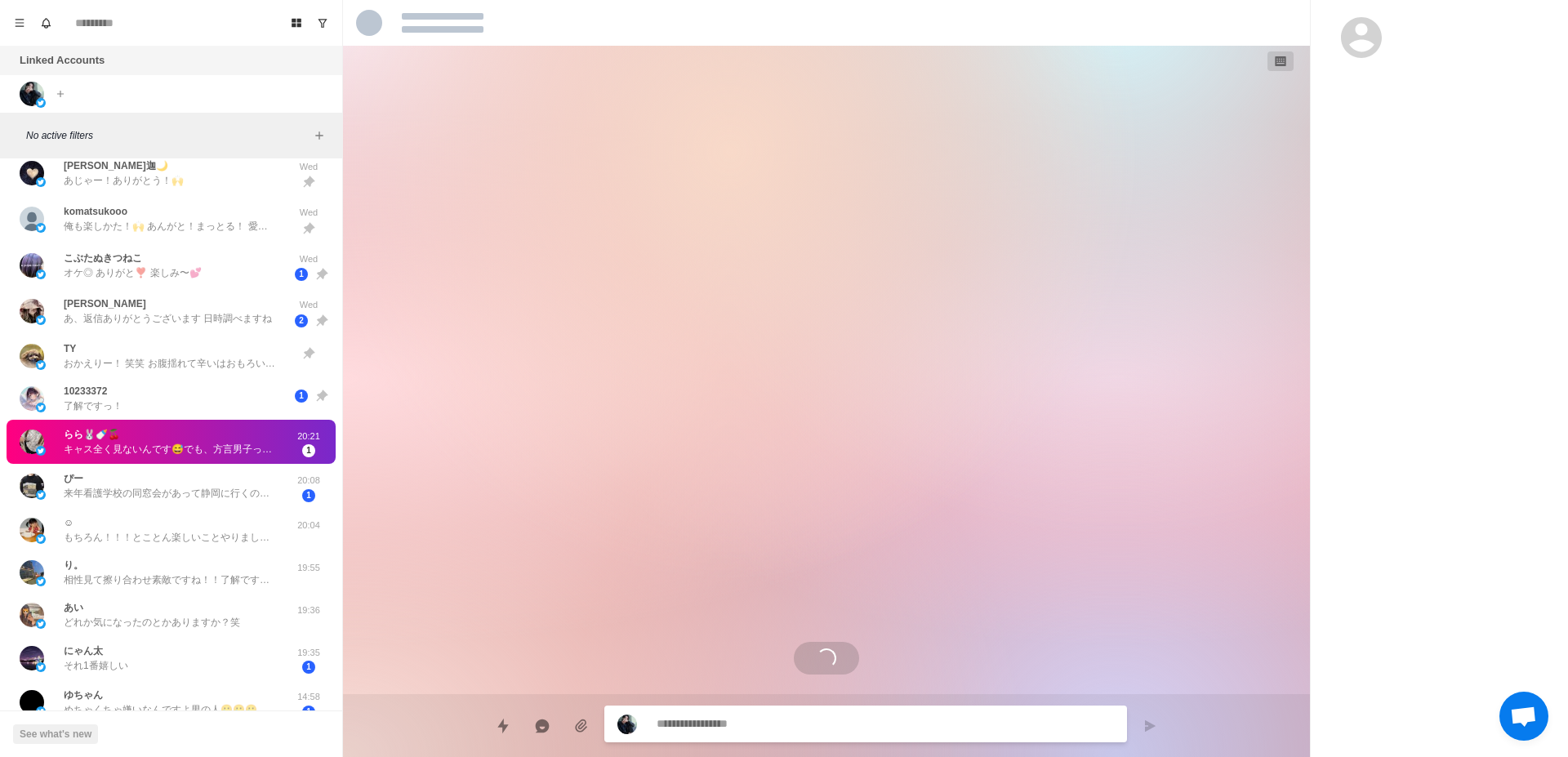
scroll to position [1451, 0]
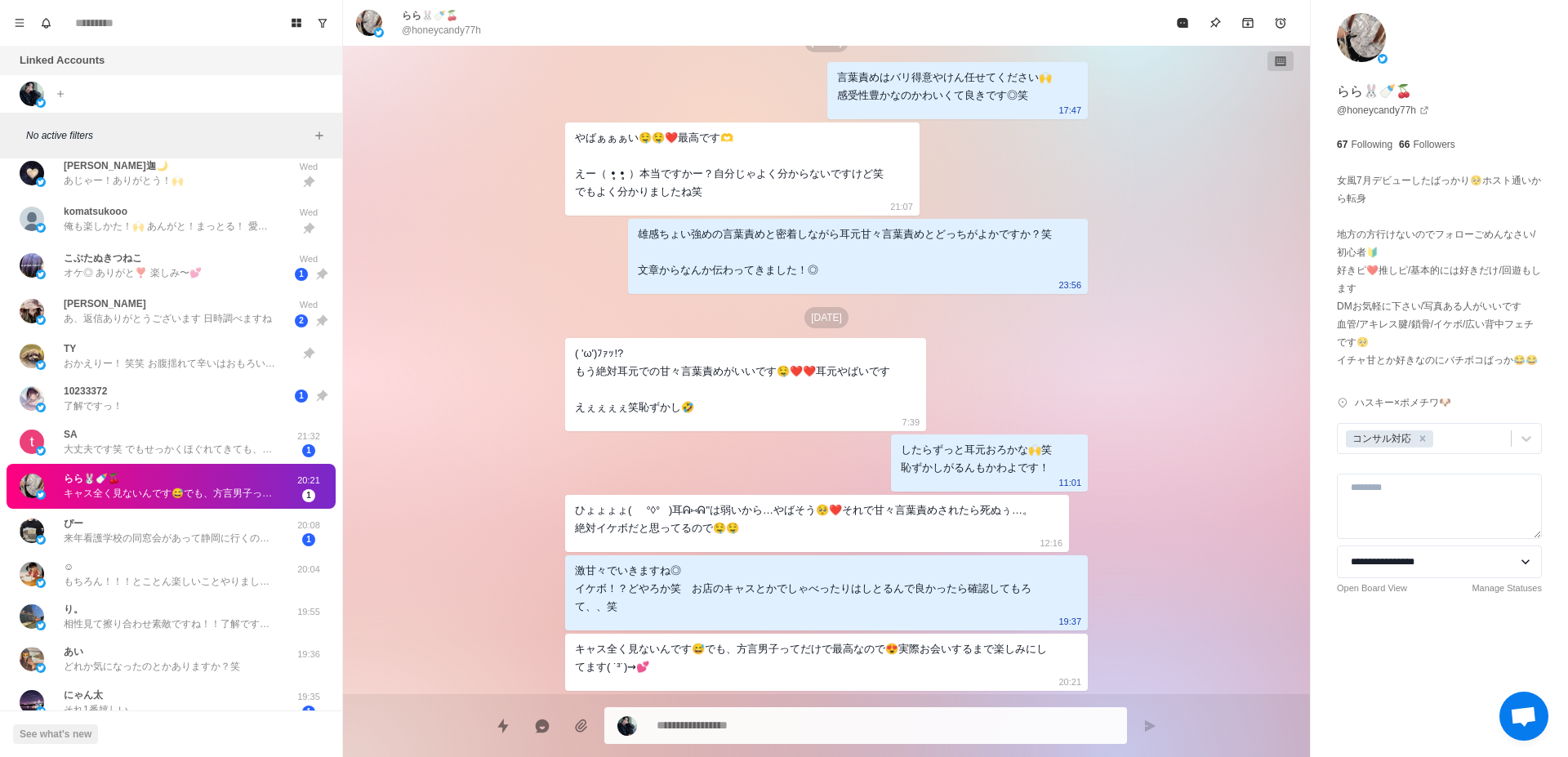
type textarea "*"
